Goal: Register for event/course

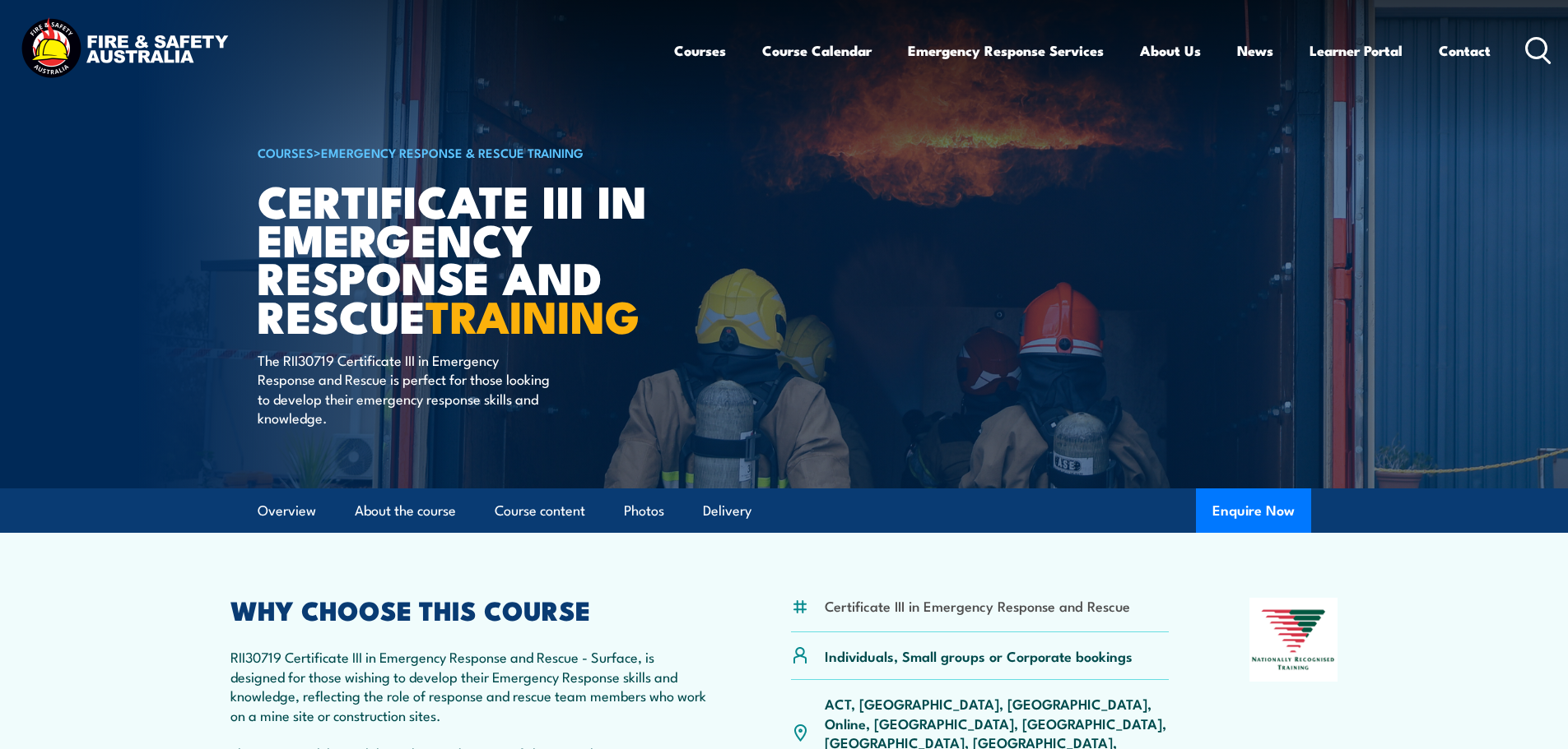
scroll to position [494, 0]
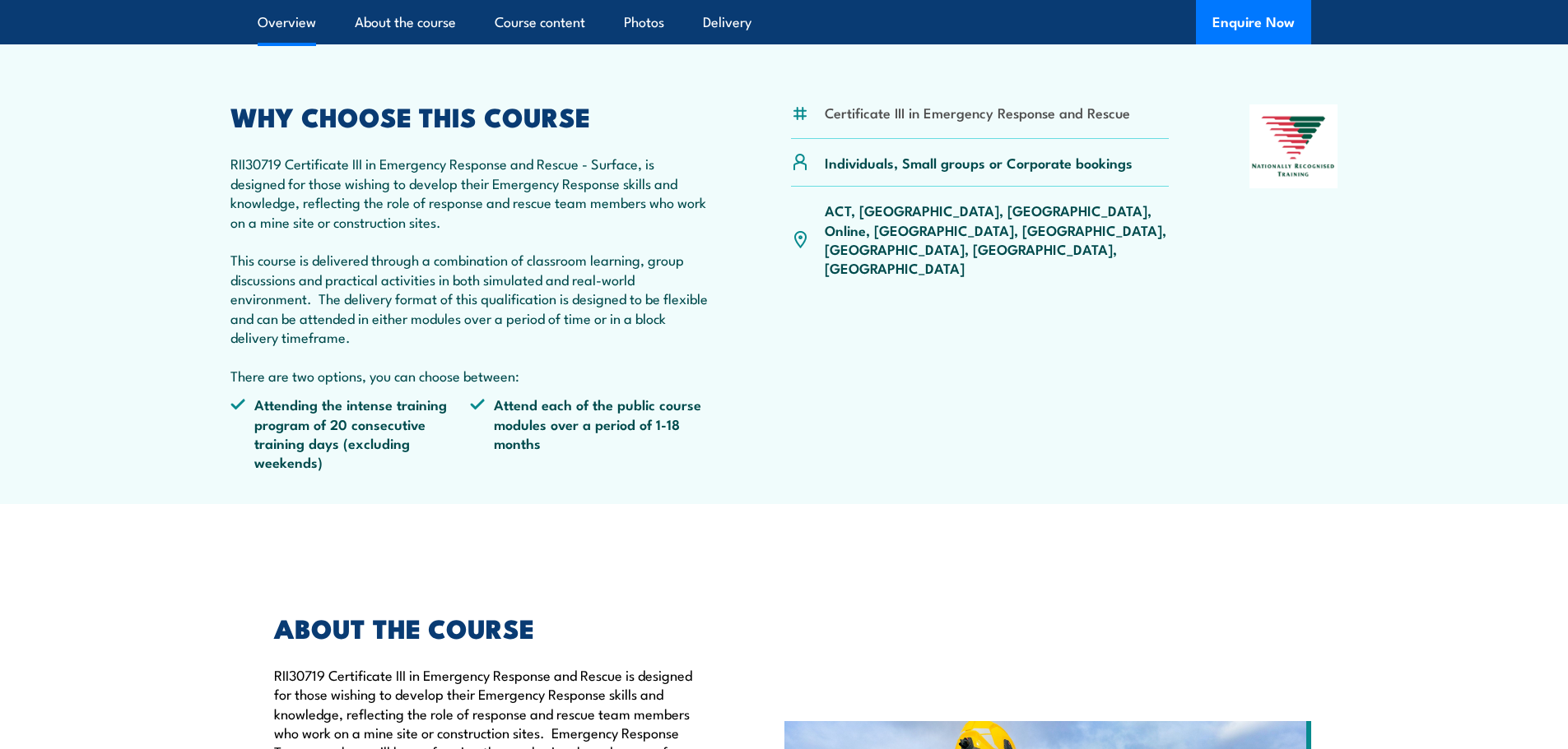
click at [1038, 214] on p "ACT, [GEOGRAPHIC_DATA], [GEOGRAPHIC_DATA], Online, [GEOGRAPHIC_DATA], [GEOGRAPH…" at bounding box center [997, 239] width 345 height 78
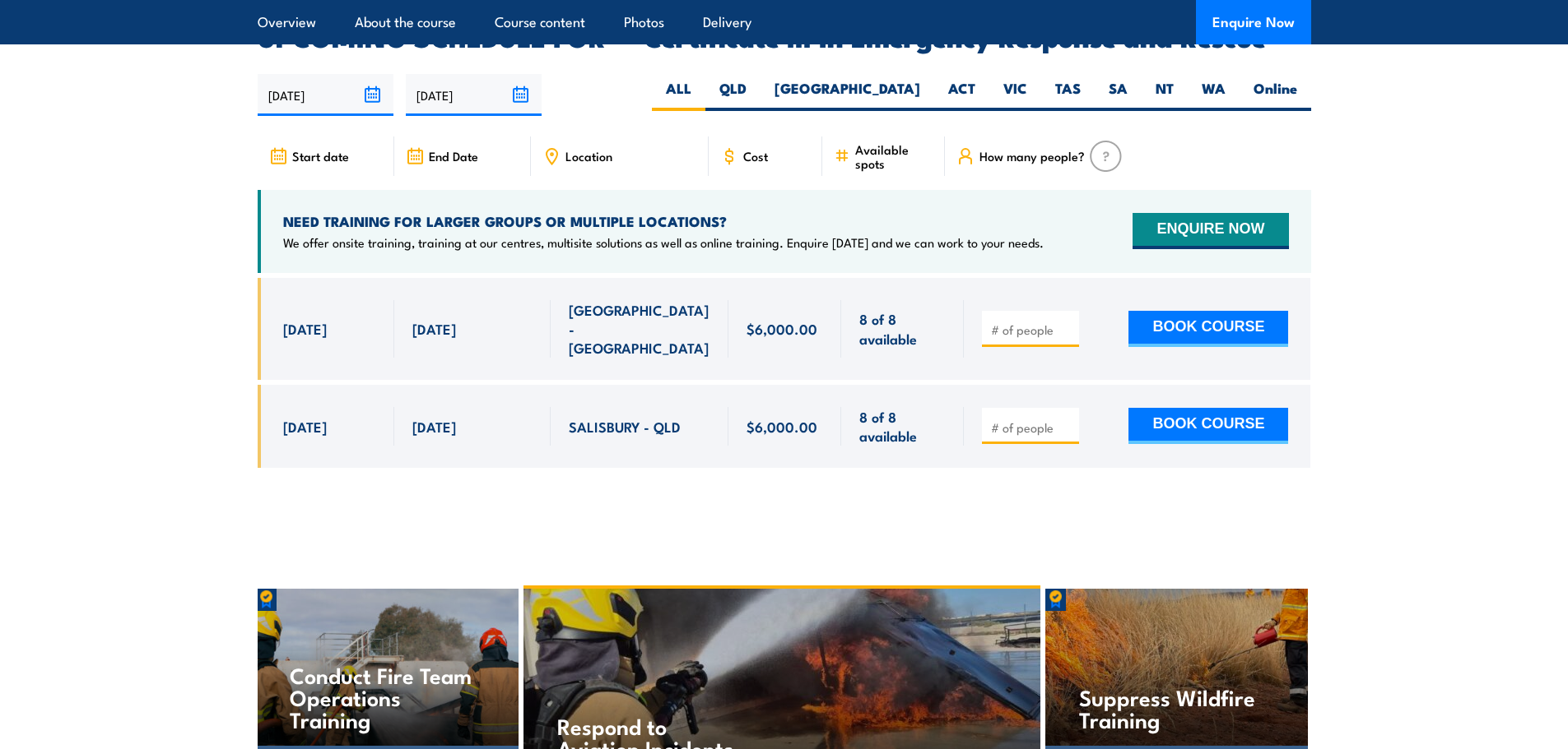
scroll to position [3784, 0]
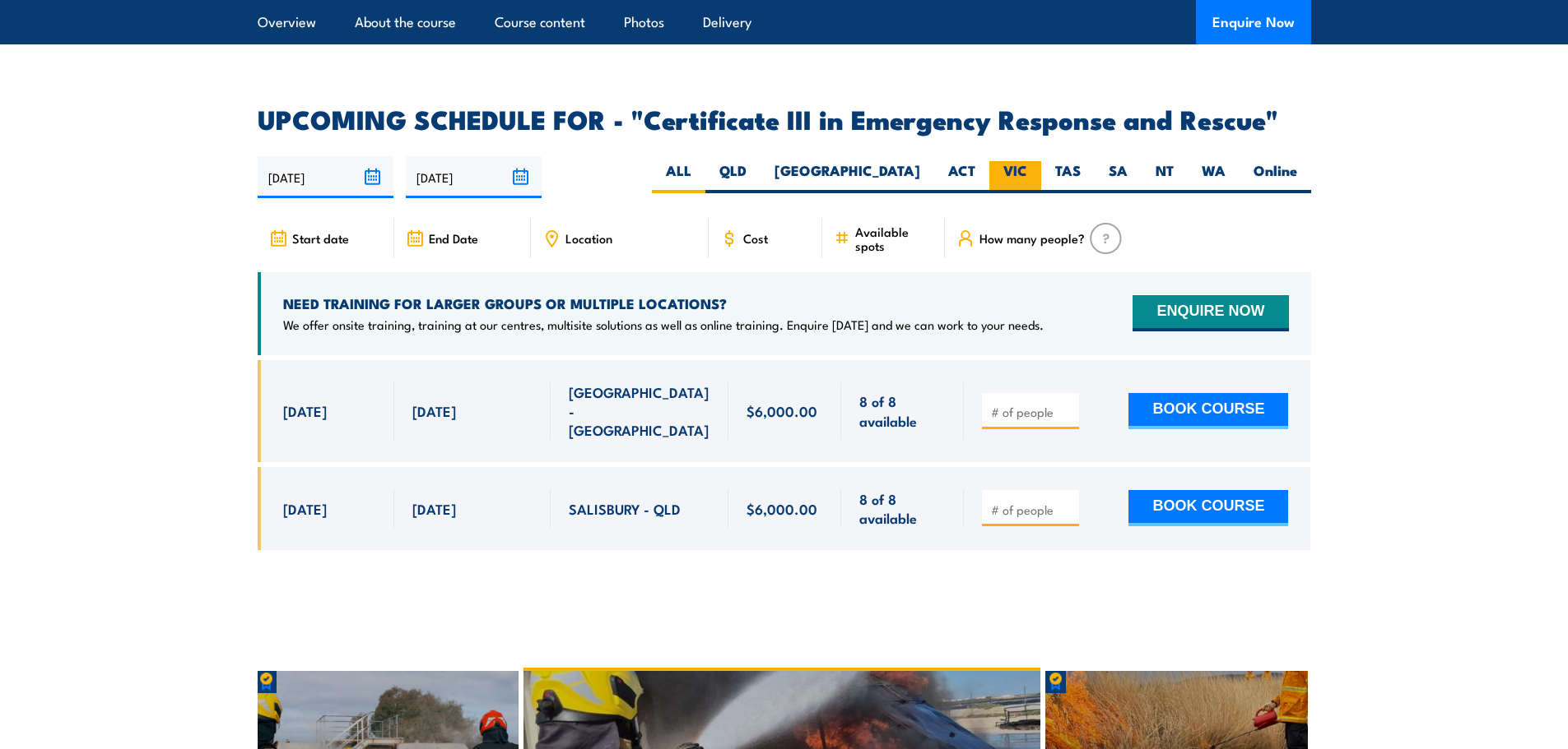
click at [1039, 161] on label "VIC" at bounding box center [1015, 177] width 51 height 32
click at [1038, 161] on input "VIC" at bounding box center [1032, 166] width 10 height 10
radio input "true"
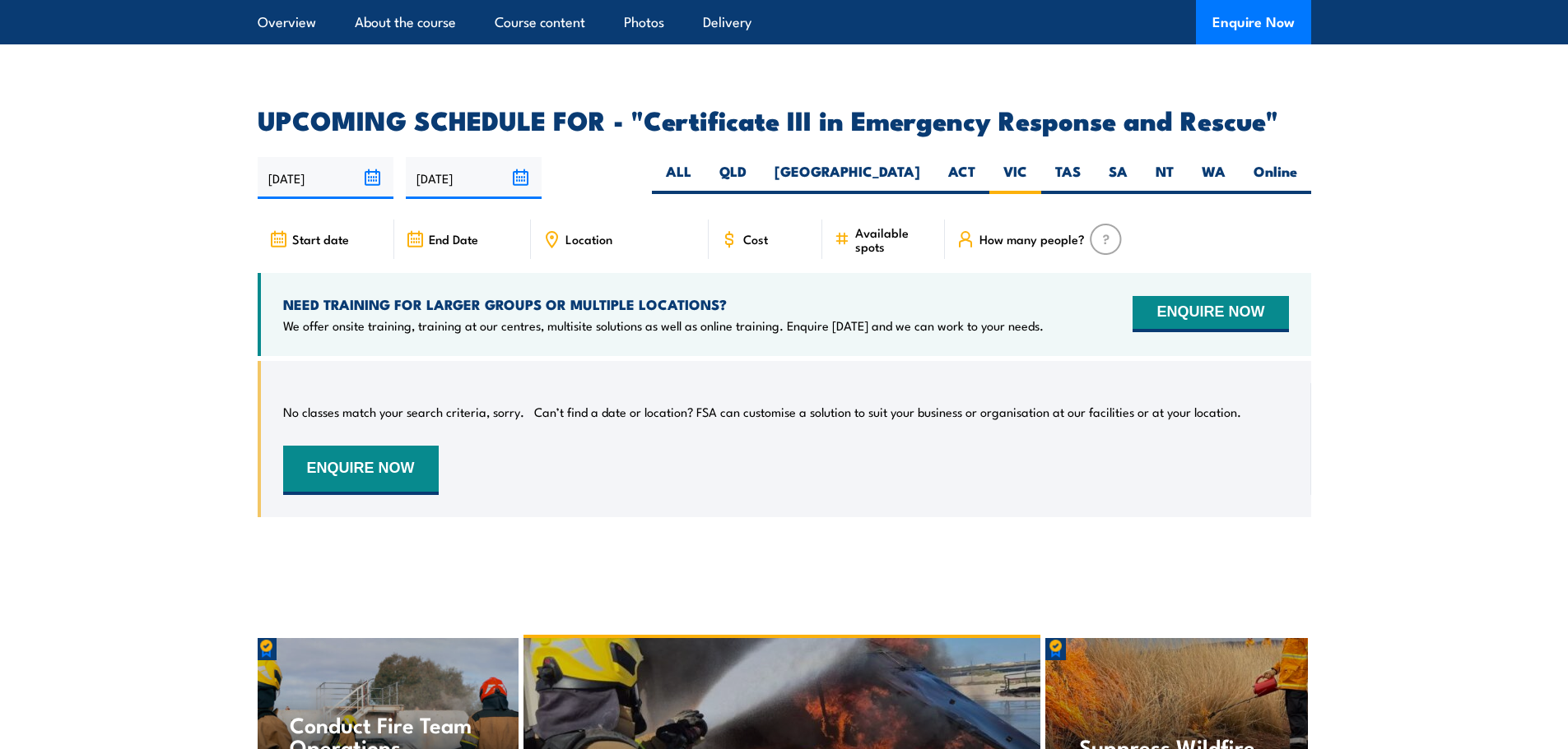
scroll to position [3784, 0]
click at [917, 161] on label "[GEOGRAPHIC_DATA]" at bounding box center [848, 177] width 174 height 32
click at [921, 161] on input "[GEOGRAPHIC_DATA]" at bounding box center [925, 166] width 10 height 10
radio input "true"
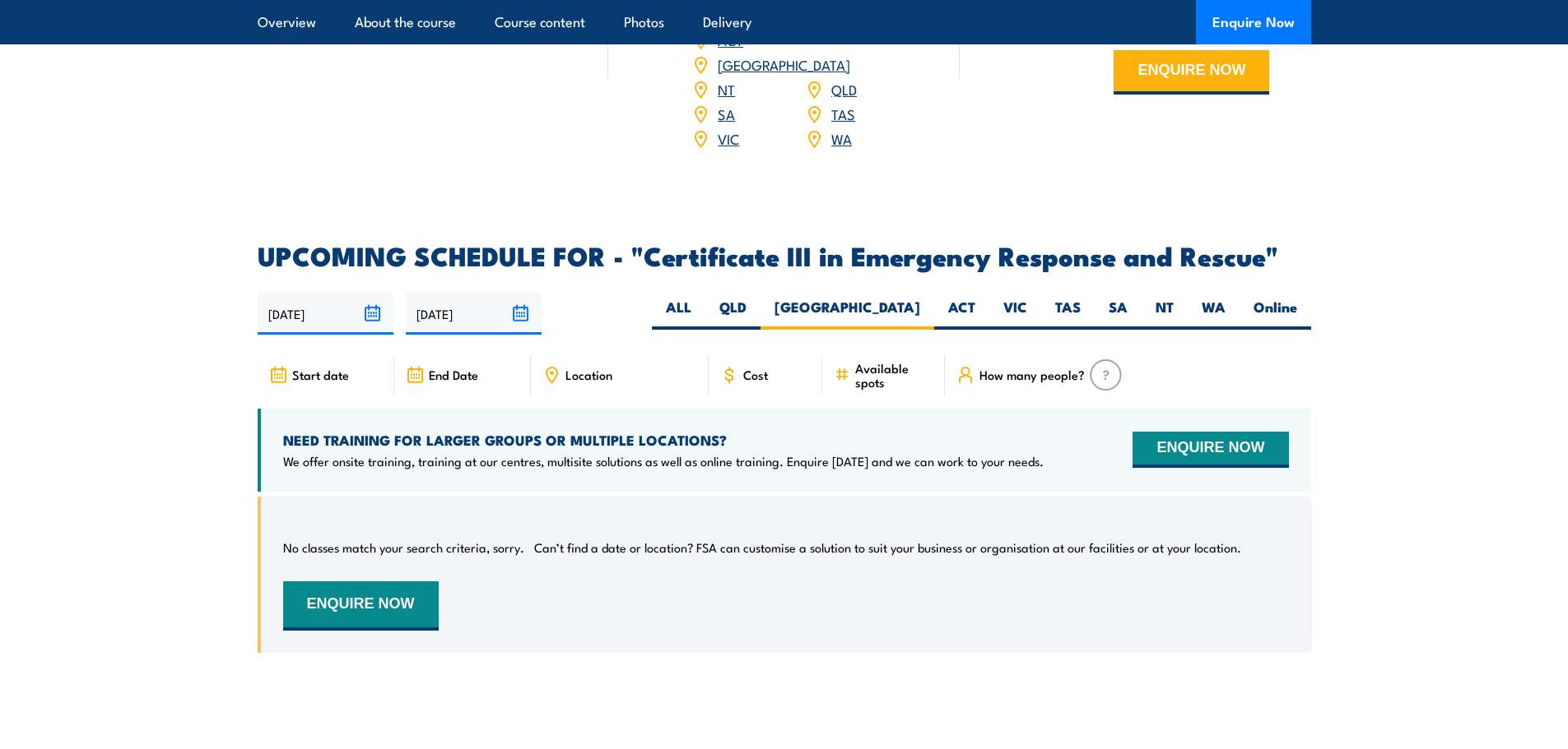
scroll to position [3620, 0]
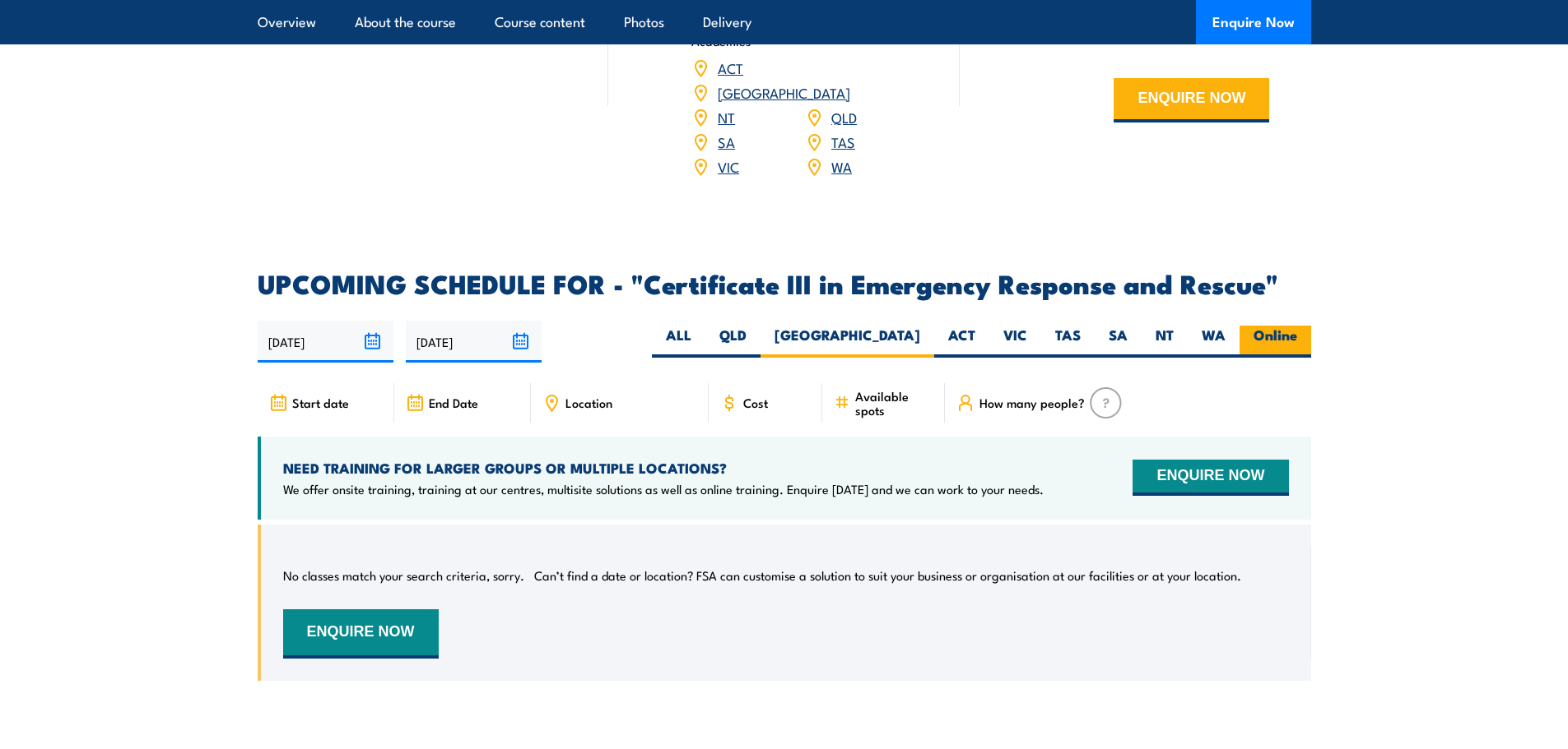
click at [1273, 325] on label "Online" at bounding box center [1275, 341] width 72 height 32
click at [1298, 325] on input "Online" at bounding box center [1302, 330] width 10 height 10
radio input "true"
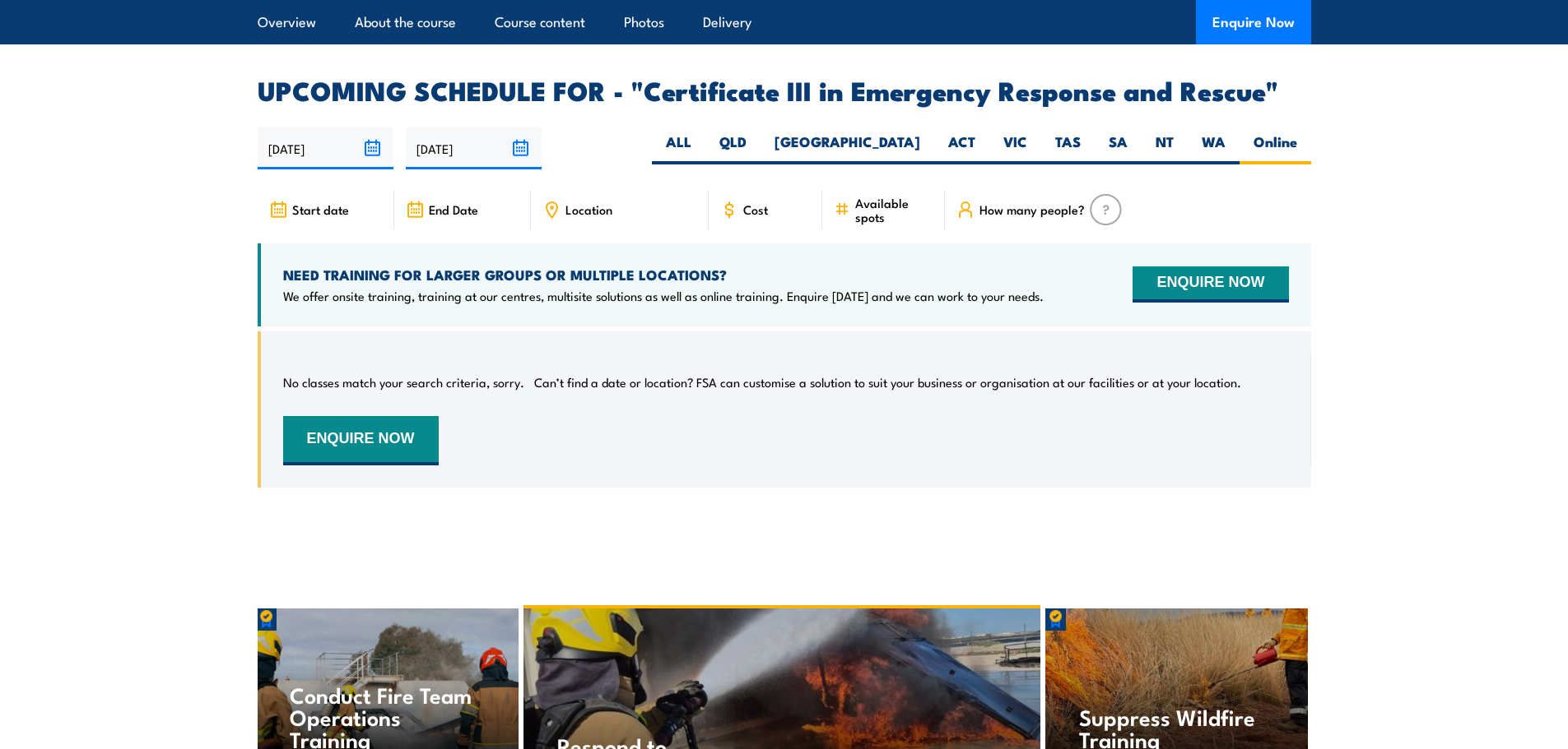
scroll to position [3784, 0]
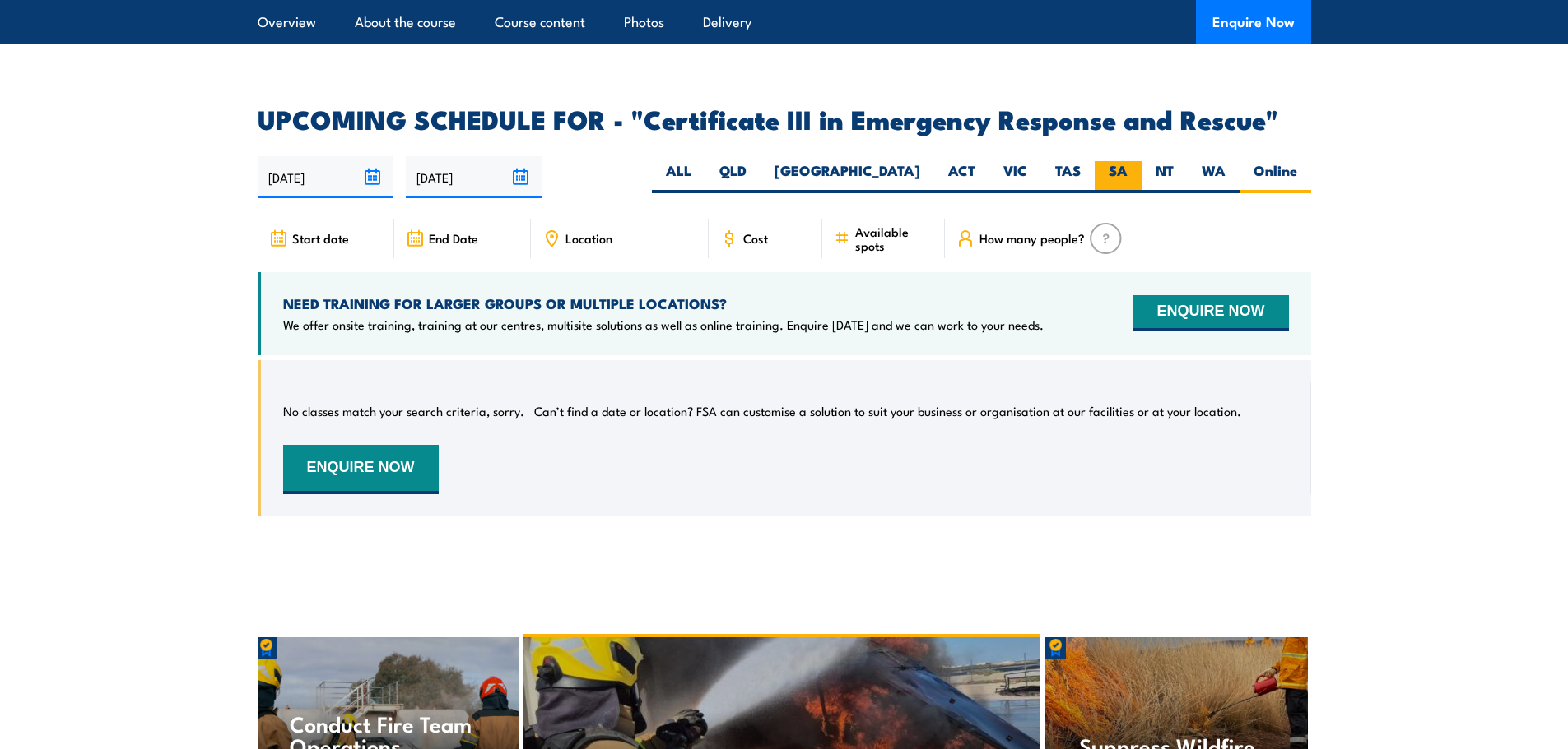
click at [1119, 161] on label "SA" at bounding box center [1118, 177] width 47 height 32
click at [1127, 161] on input "SA" at bounding box center [1132, 166] width 10 height 10
radio input "true"
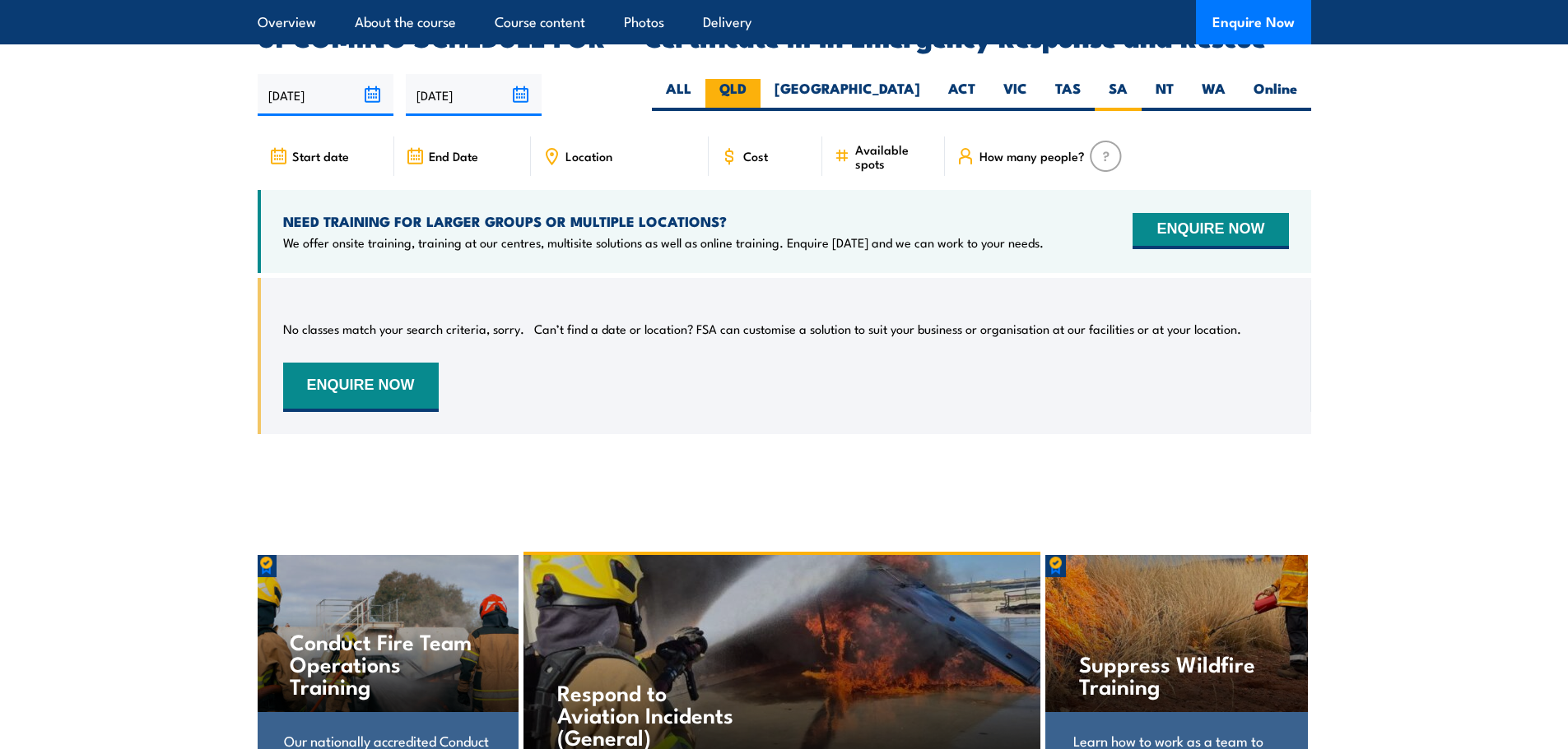
click at [761, 79] on label "QLD" at bounding box center [733, 94] width 55 height 32
click at [757, 79] on input "QLD" at bounding box center [751, 83] width 10 height 10
radio input "true"
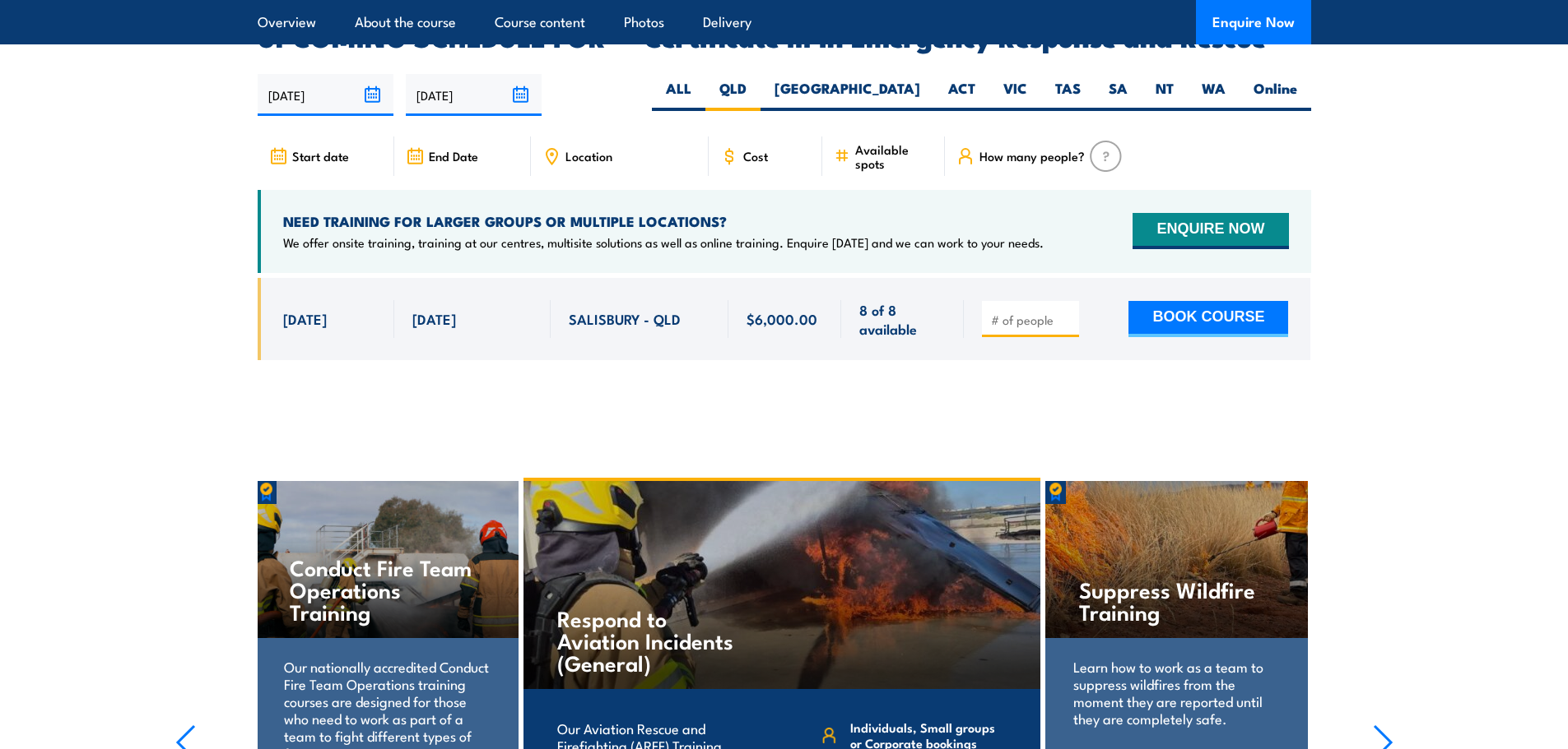
scroll to position [3291, 0]
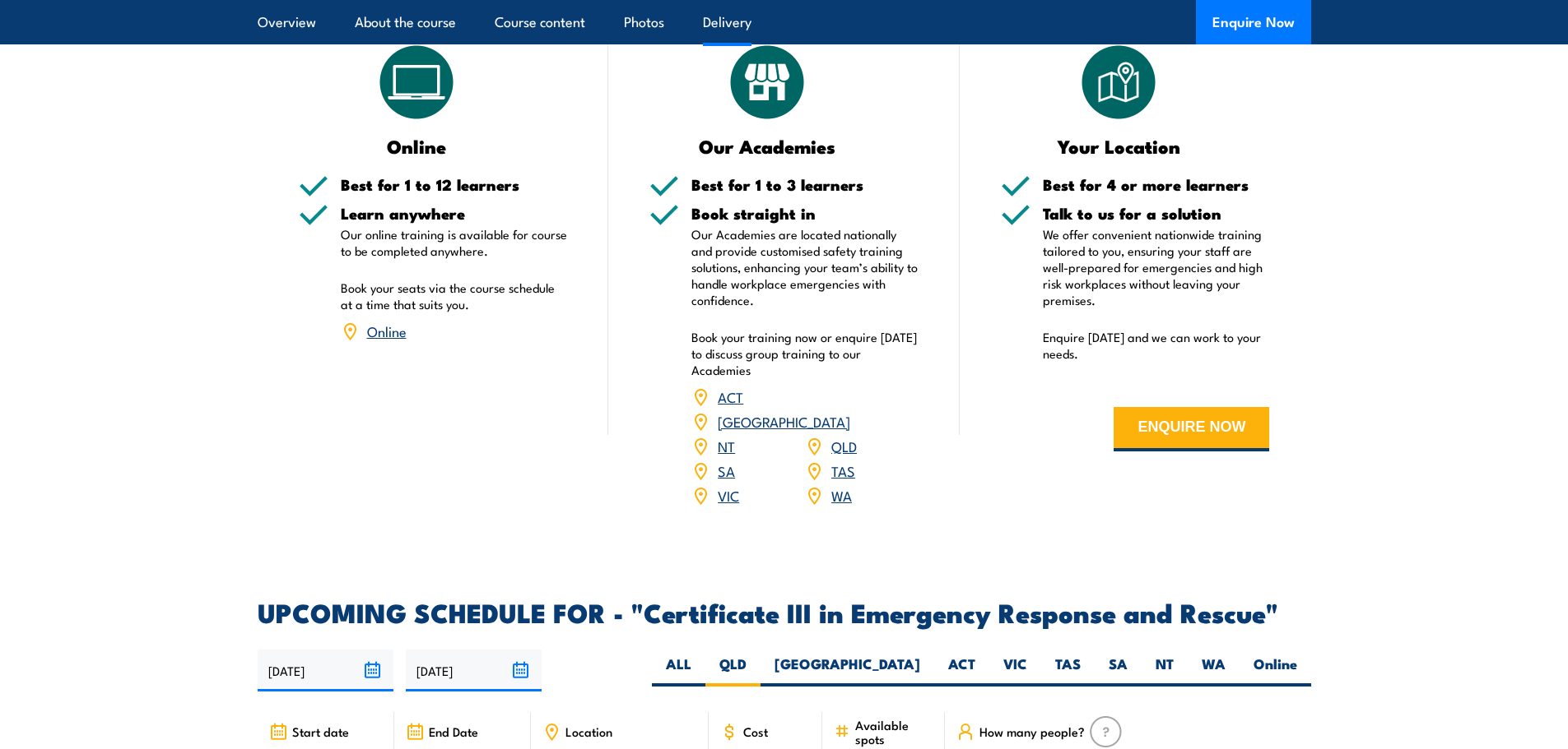
click at [392, 336] on link "Online" at bounding box center [386, 330] width 39 height 20
